Goal: Book appointment/travel/reservation

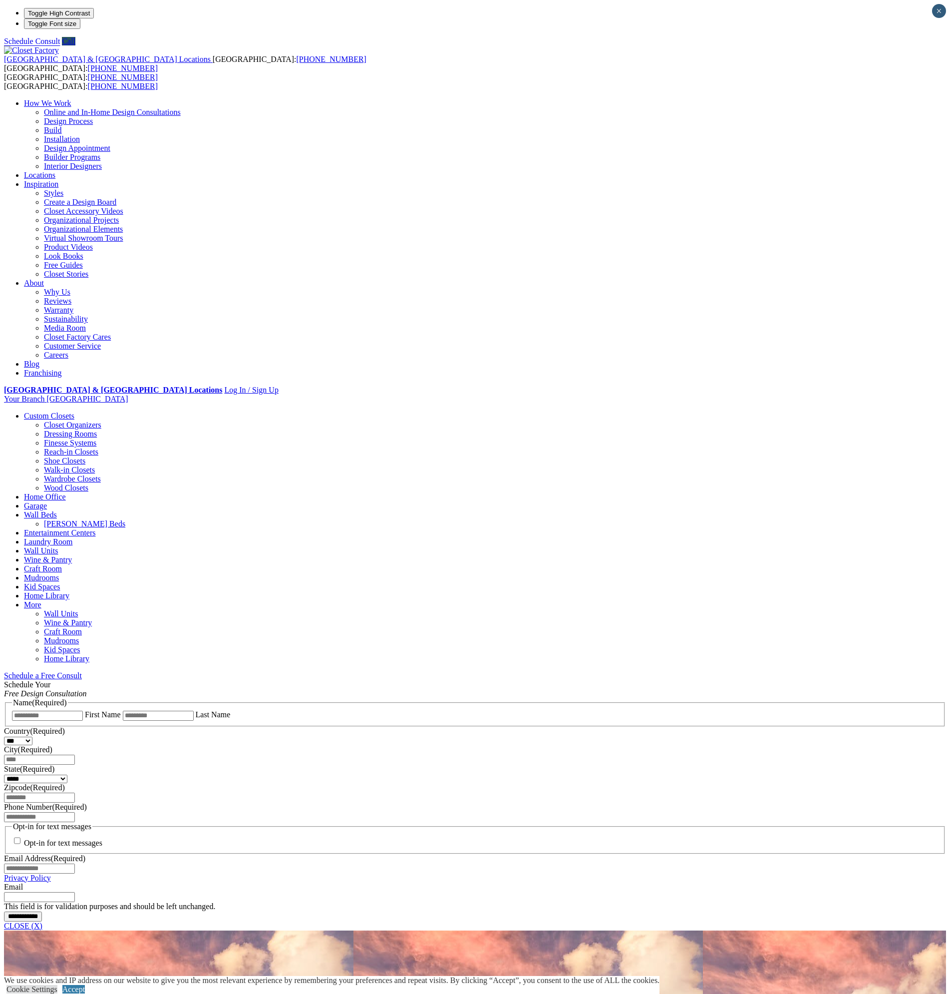
click at [69, 591] on link "Home Library" at bounding box center [46, 595] width 45 height 8
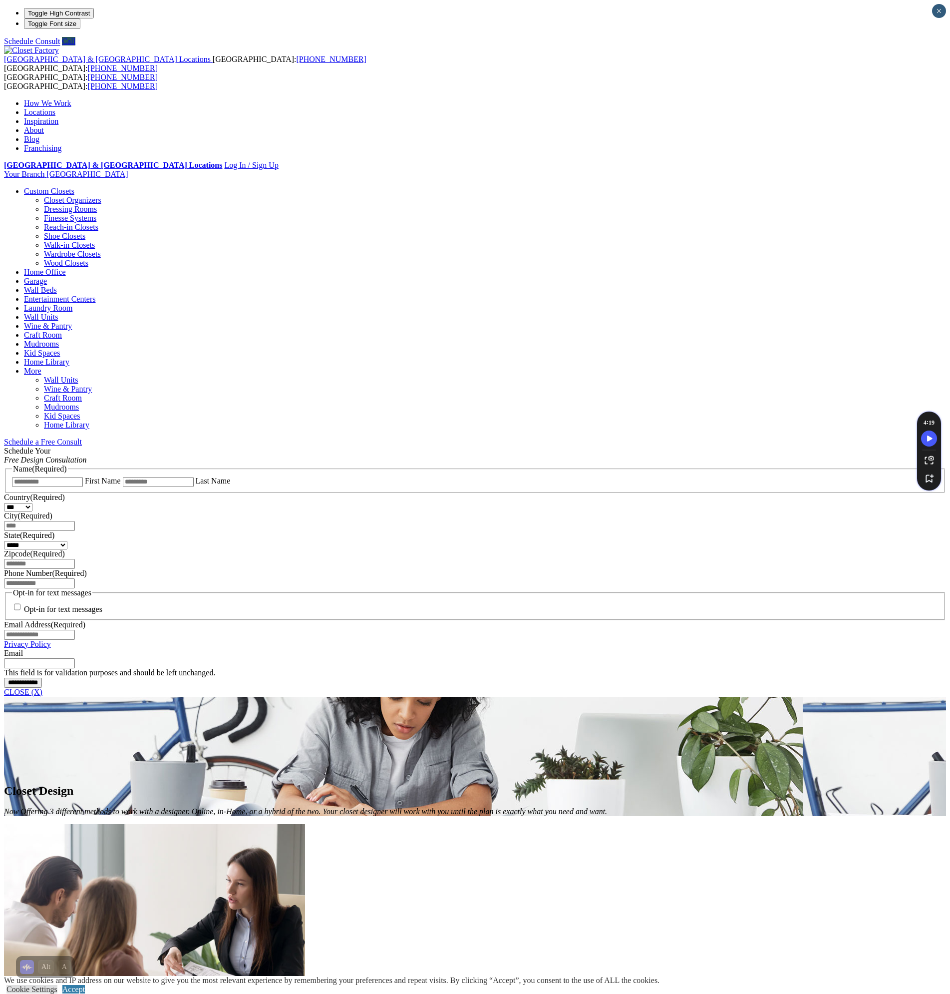
click at [82, 437] on span "Schedule a Free Consult (opens a dropdown menu)" at bounding box center [82, 441] width 0 height 8
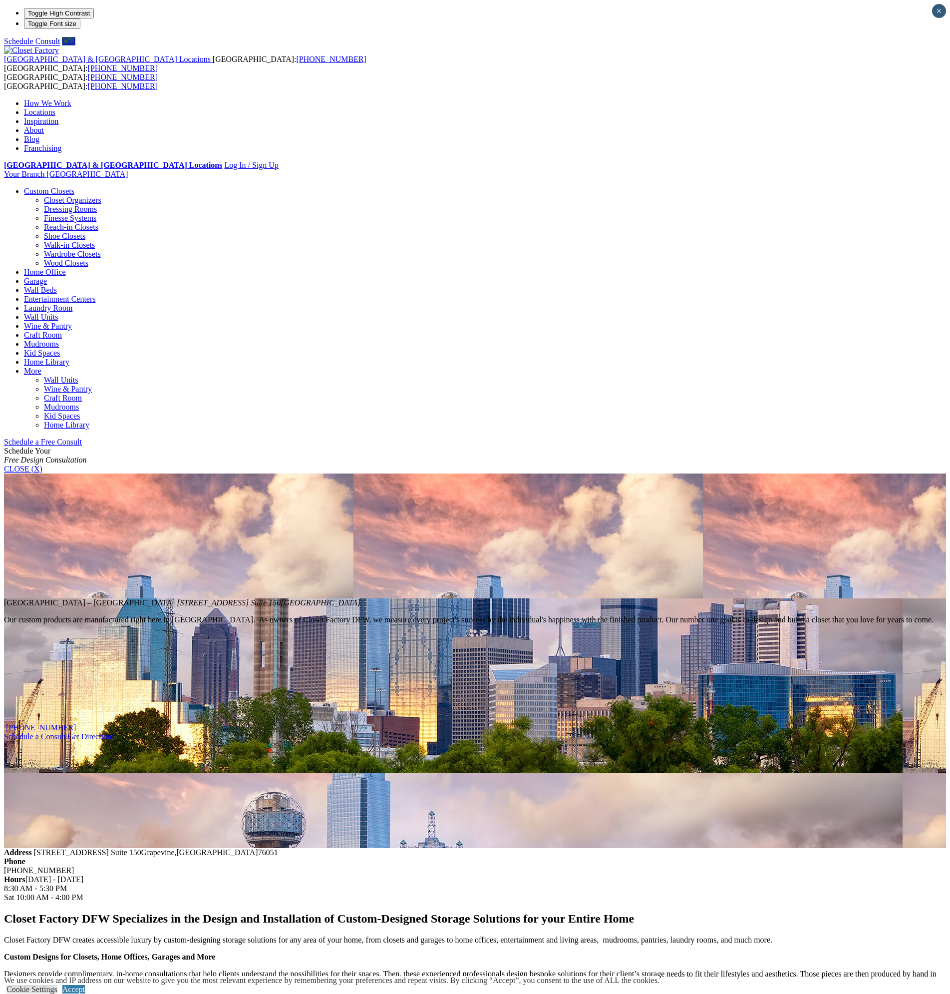
click at [82, 437] on link "Schedule a Free Consult" at bounding box center [43, 441] width 78 height 8
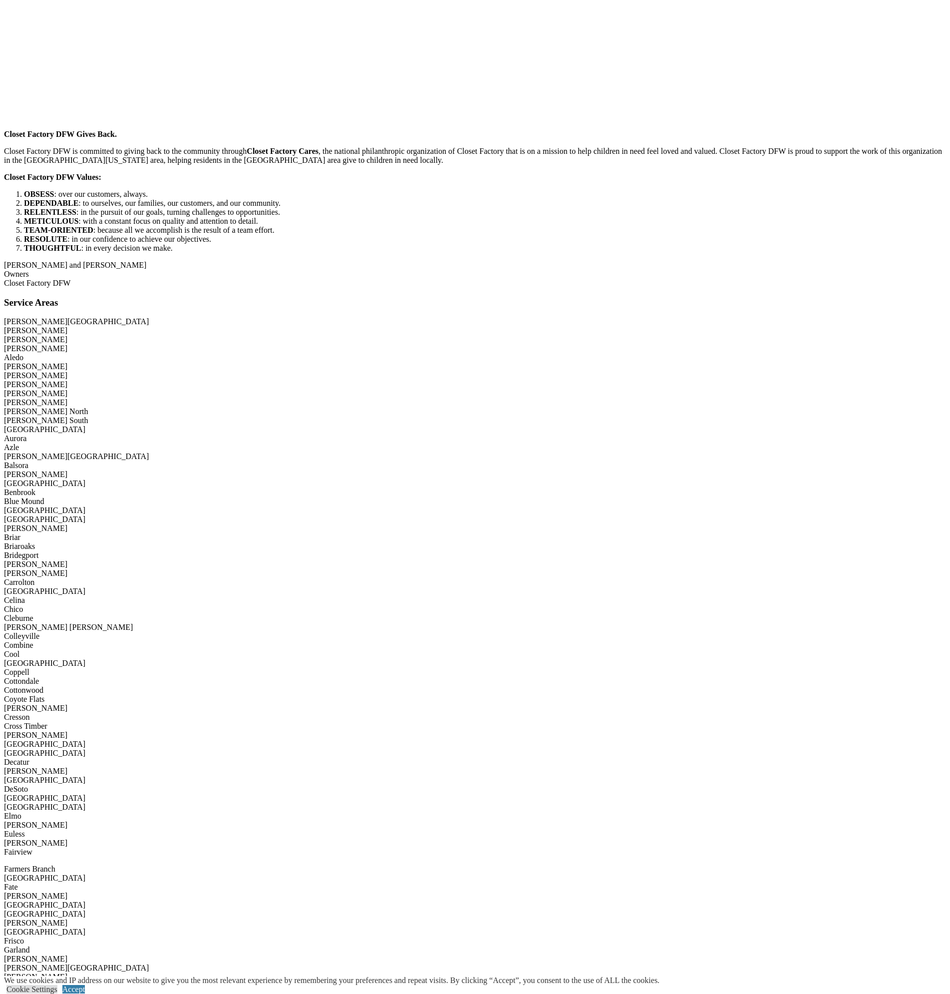
scroll to position [1698, 0]
